Goal: Task Accomplishment & Management: Manage account settings

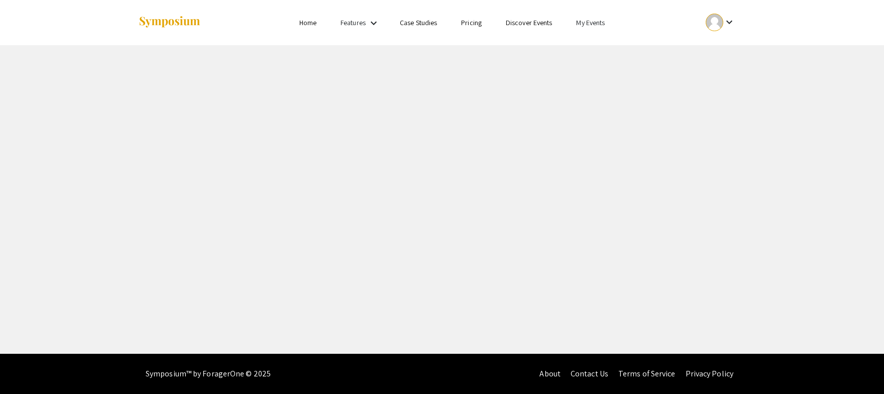
click at [606, 25] on li "My Events" at bounding box center [590, 23] width 53 height 12
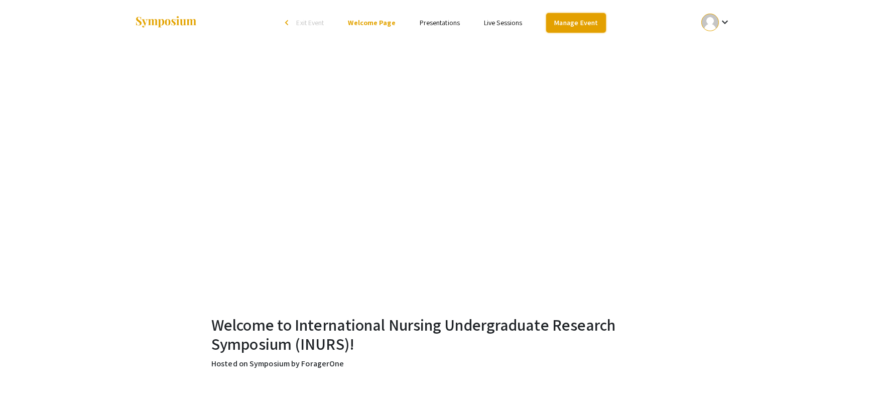
click at [593, 22] on link "Manage Event" at bounding box center [575, 23] width 59 height 20
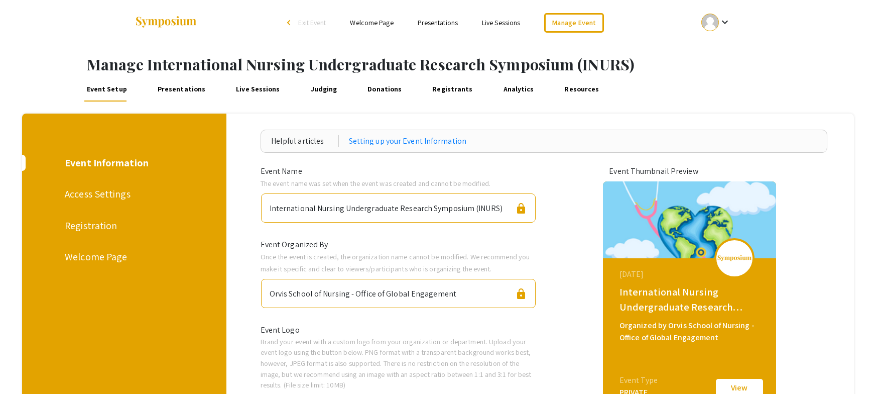
click at [716, 26] on div at bounding box center [711, 23] width 18 height 18
click at [722, 55] on button "My Account" at bounding box center [722, 50] width 62 height 24
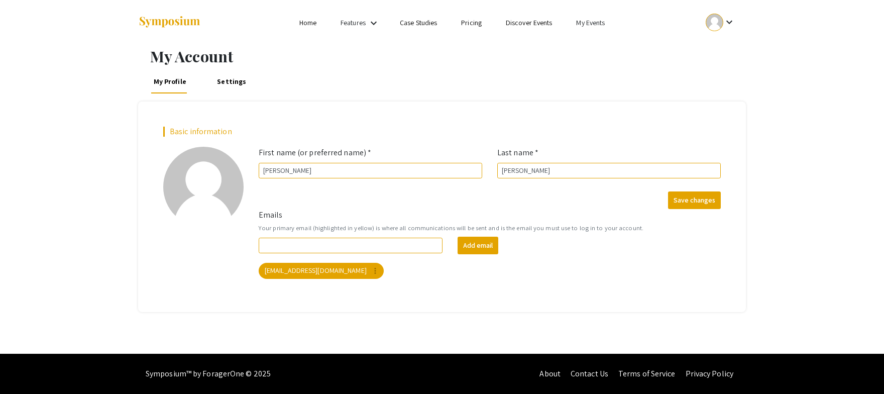
click at [584, 24] on link "My Events" at bounding box center [590, 22] width 29 height 9
click at [615, 40] on button "Events I've organized" at bounding box center [607, 45] width 86 height 24
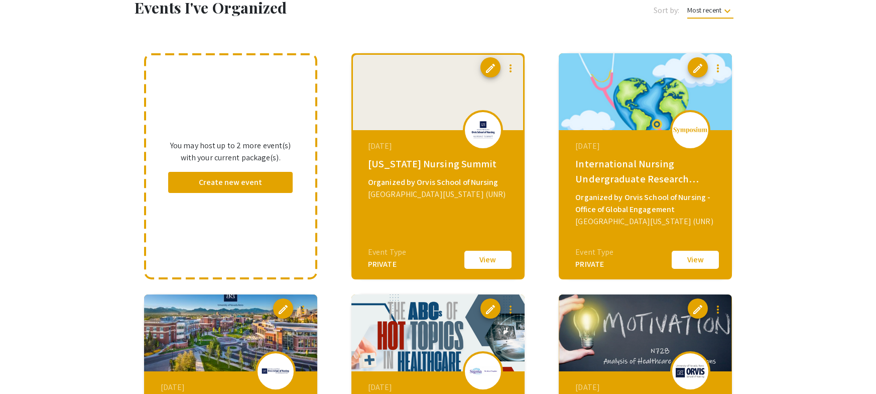
scroll to position [100, 0]
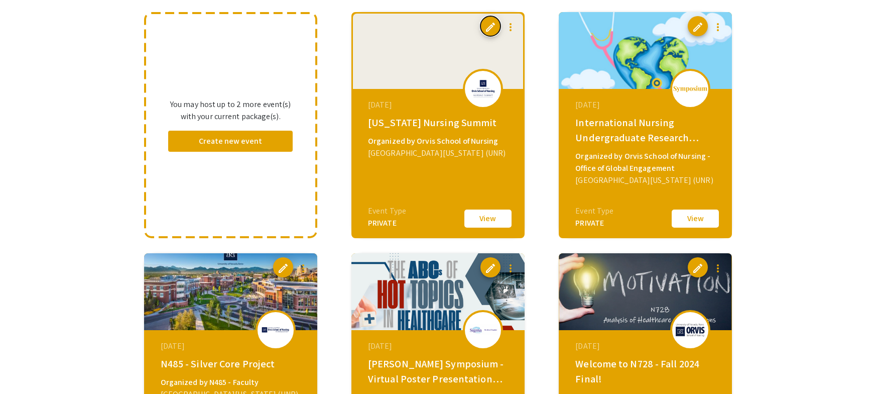
click at [492, 25] on span "edit" at bounding box center [491, 27] width 12 height 12
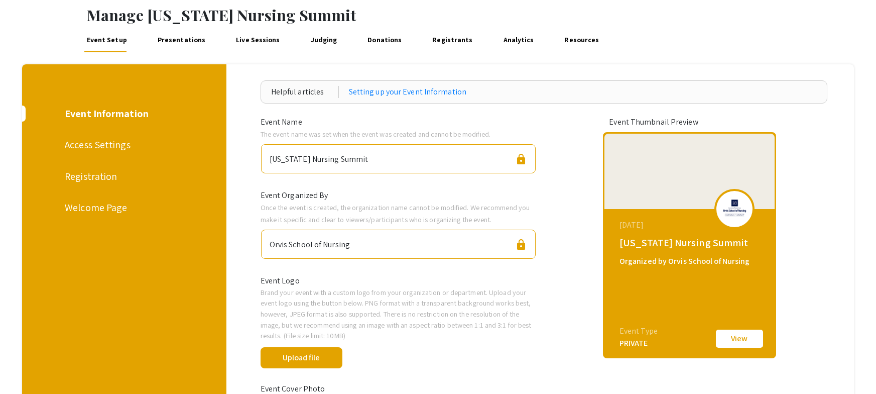
scroll to position [50, 0]
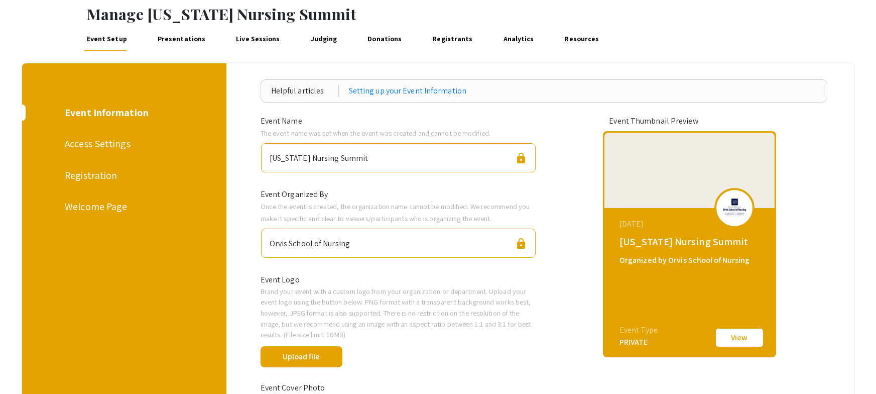
click at [317, 40] on link "Judging" at bounding box center [323, 39] width 31 height 24
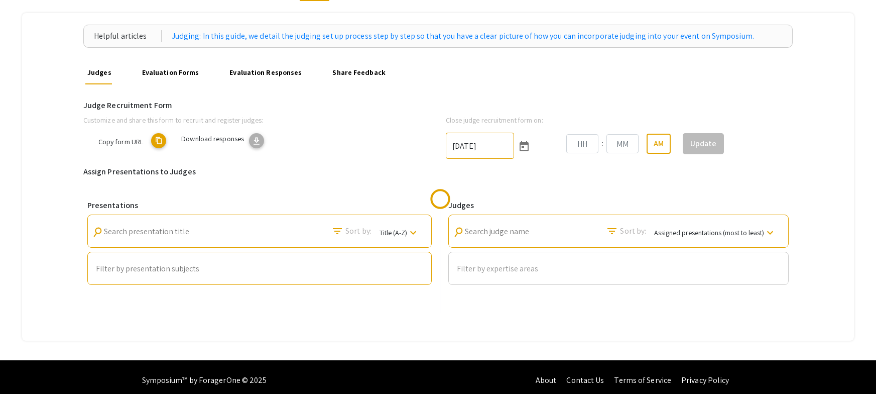
type input "[DATE]"
type input "01"
type input "27"
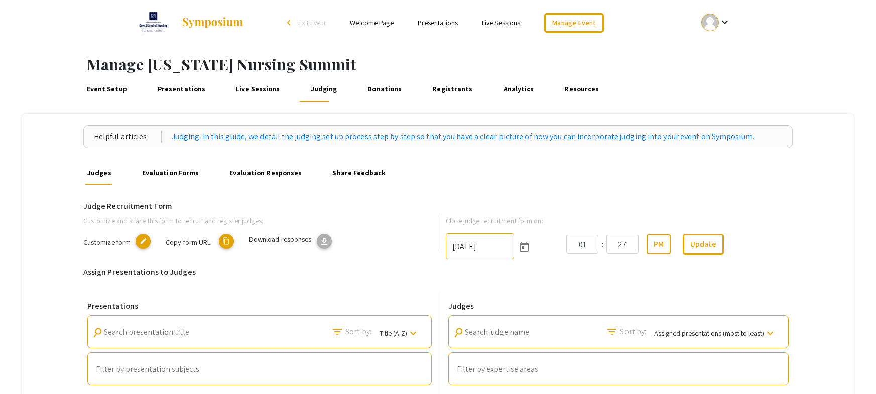
drag, startPoint x: 199, startPoint y: 88, endPoint x: 203, endPoint y: 97, distance: 10.1
click at [199, 88] on link "Presentations" at bounding box center [181, 89] width 52 height 24
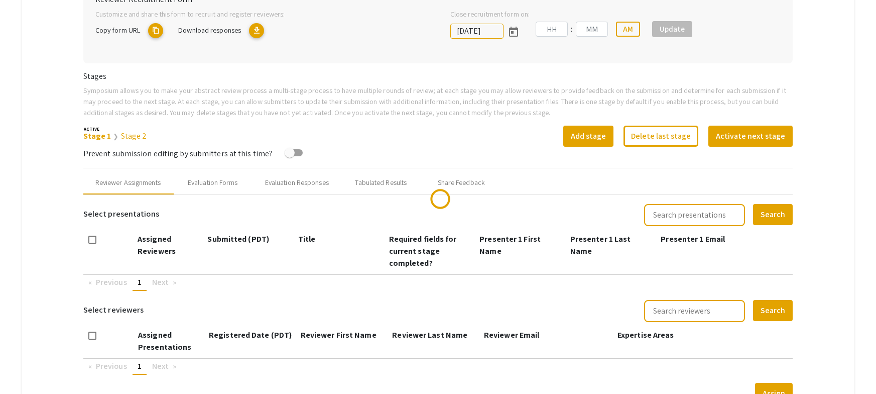
scroll to position [335, 0]
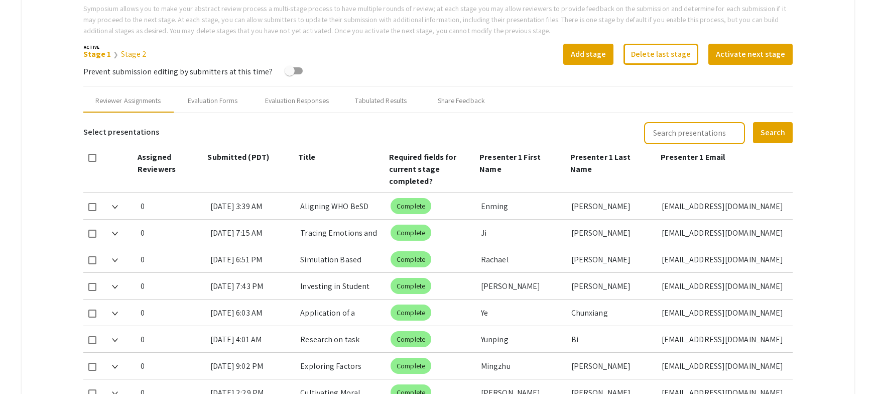
type input "[DATE]"
type input "01"
type input "27"
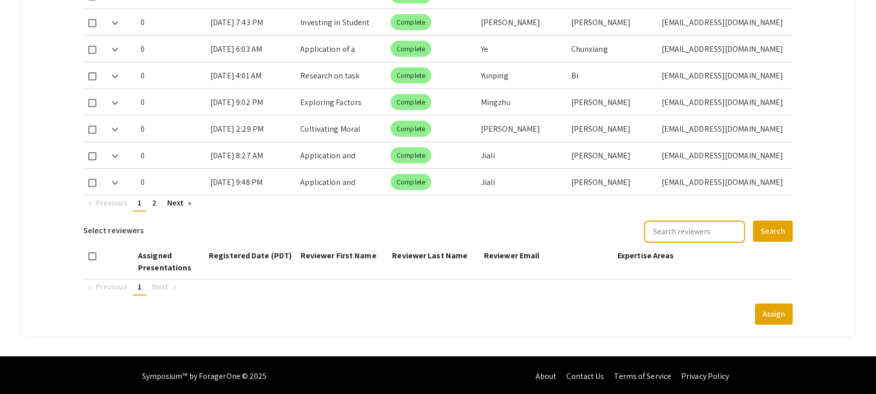
scroll to position [601, 0]
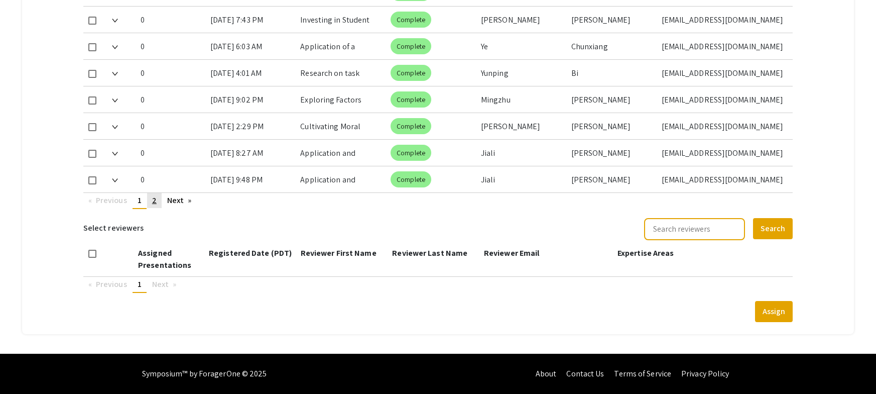
click at [153, 199] on link "page 2" at bounding box center [154, 200] width 15 height 15
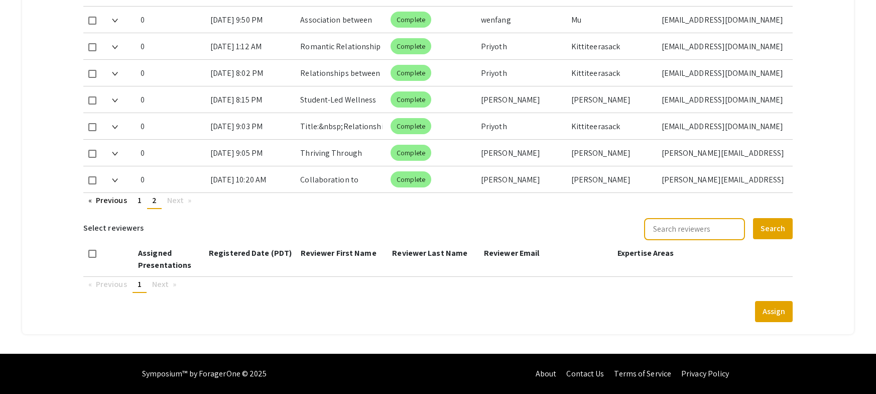
scroll to position [521, 0]
click at [115, 181] on img at bounding box center [115, 180] width 6 height 4
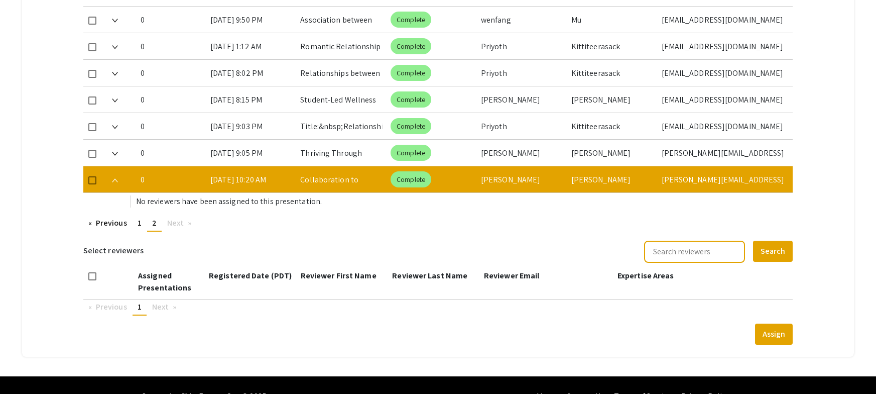
scroll to position [544, 0]
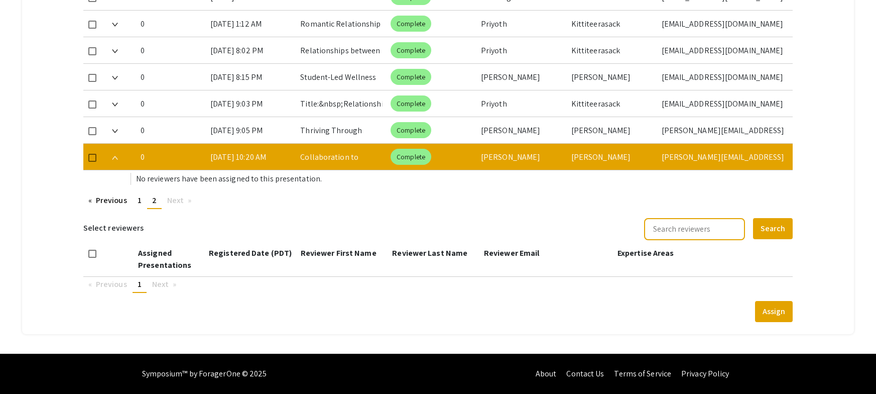
click at [111, 160] on div "0 [DATE] 10:20 AM Collaboration to advance forensic nursing in [US_STATE]: Outc…" at bounding box center [438, 157] width 710 height 27
click at [124, 159] on div at bounding box center [122, 157] width 21 height 26
drag, startPoint x: 120, startPoint y: 152, endPoint x: 113, endPoint y: 157, distance: 8.9
click at [119, 153] on div at bounding box center [122, 157] width 21 height 26
click at [113, 157] on img at bounding box center [115, 158] width 6 height 4
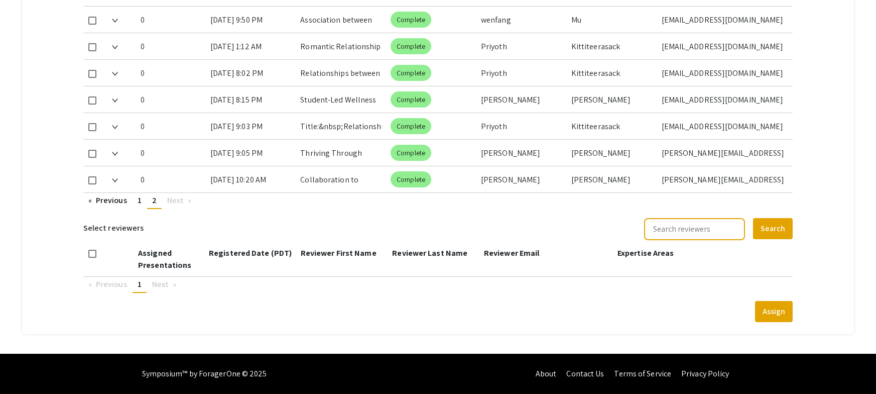
scroll to position [521, 0]
click at [705, 176] on div "[PERSON_NAME][EMAIL_ADDRESS][PERSON_NAME][DOMAIN_NAME]" at bounding box center [724, 179] width 124 height 26
click at [224, 177] on div "[DATE] 10:20 AM" at bounding box center [251, 179] width 82 height 26
click at [412, 185] on mat-chip "Complete" at bounding box center [411, 179] width 41 height 16
click at [438, 178] on div "Complete" at bounding box center [432, 179] width 86 height 20
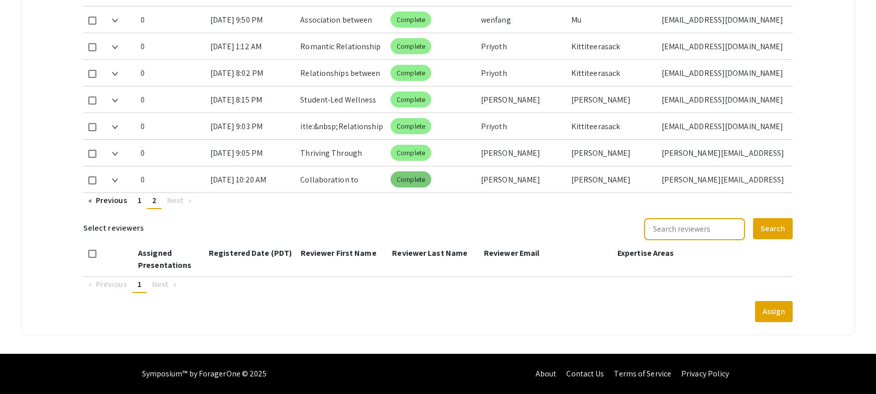
scroll to position [0, 0]
click at [324, 189] on div "Collaboration to advance forensic nursing in [US_STATE]: Outcomes &amp; impact" at bounding box center [341, 179] width 82 height 26
drag, startPoint x: 93, startPoint y: 182, endPoint x: 97, endPoint y: 187, distance: 5.7
click at [93, 182] on span at bounding box center [92, 180] width 8 height 8
click at [92, 184] on input "checkbox" at bounding box center [92, 184] width 1 height 1
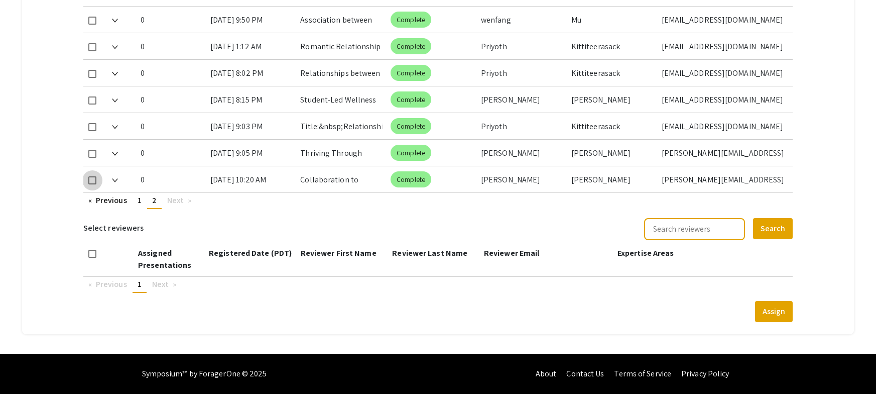
checkbox input "true"
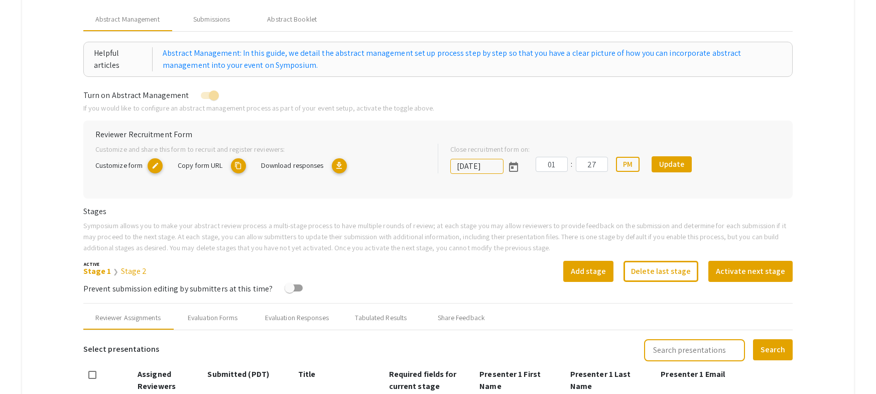
scroll to position [120, 0]
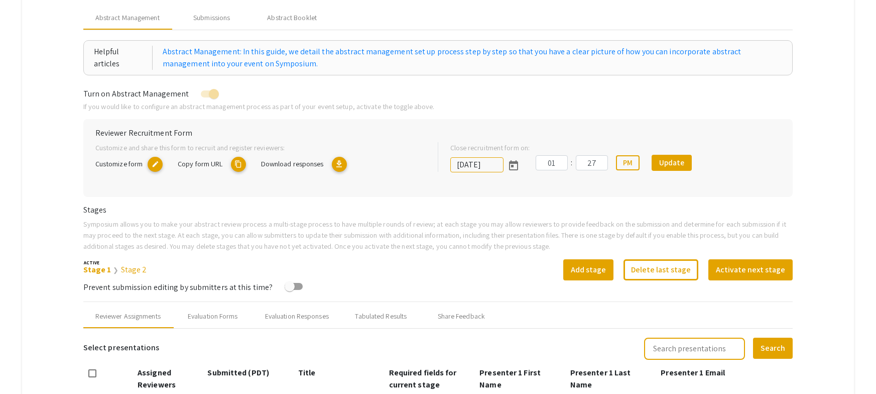
click at [336, 168] on mat-icon "download" at bounding box center [339, 164] width 15 height 15
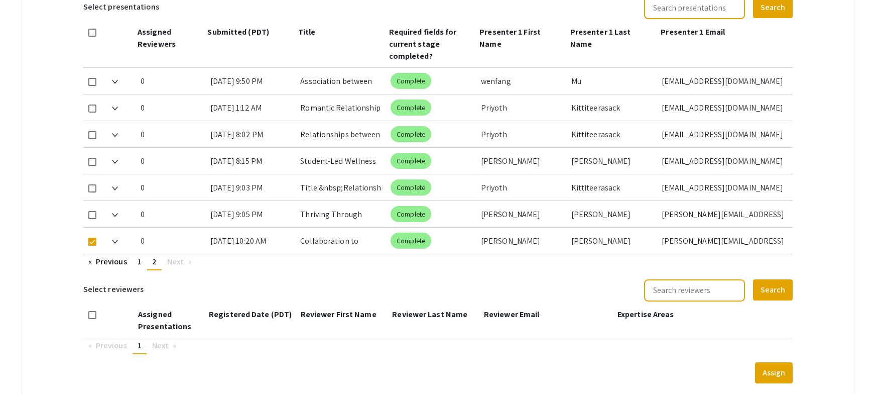
scroll to position [521, 0]
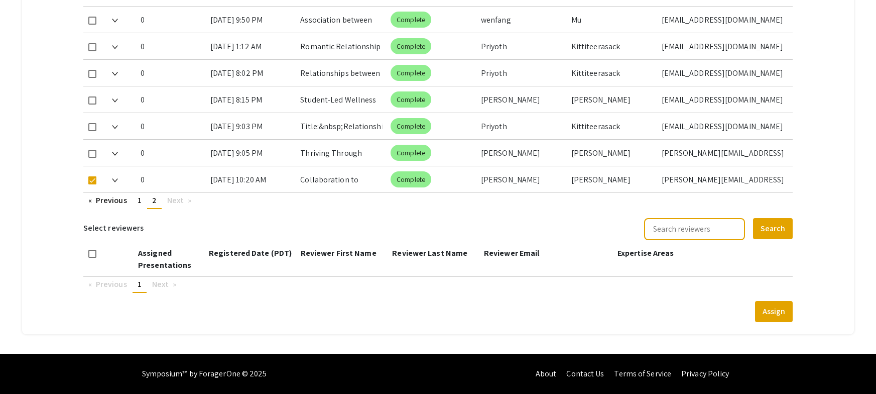
click at [690, 176] on div "[PERSON_NAME][EMAIL_ADDRESS][PERSON_NAME][DOMAIN_NAME]" at bounding box center [724, 179] width 124 height 26
click at [666, 178] on div "0 [DATE] 10:20 AM Collaboration to advance forensic nursing in [US_STATE]: Outc…" at bounding box center [438, 179] width 710 height 27
